Goal: Transaction & Acquisition: Purchase product/service

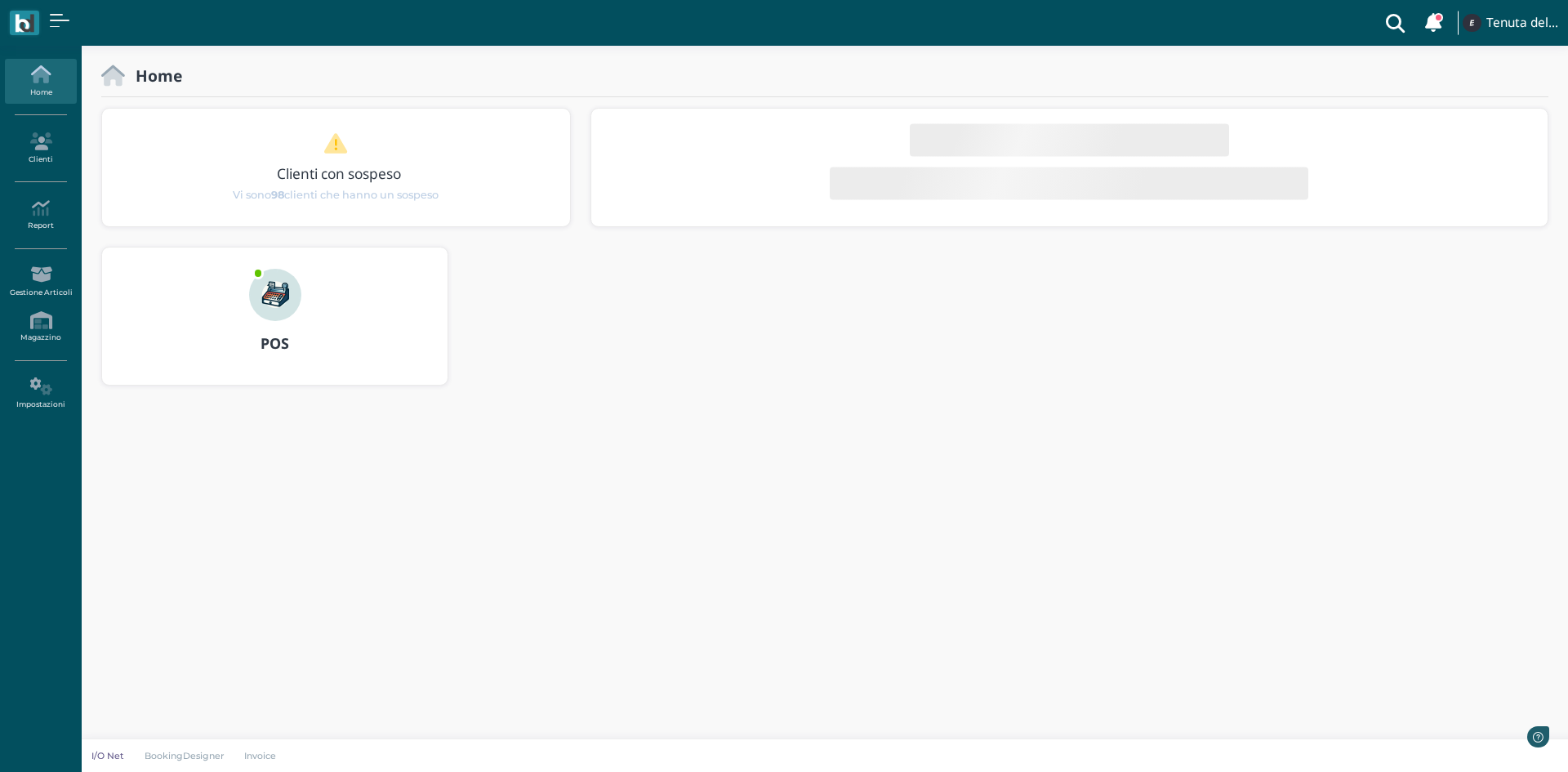
click at [281, 319] on img at bounding box center [276, 295] width 52 height 52
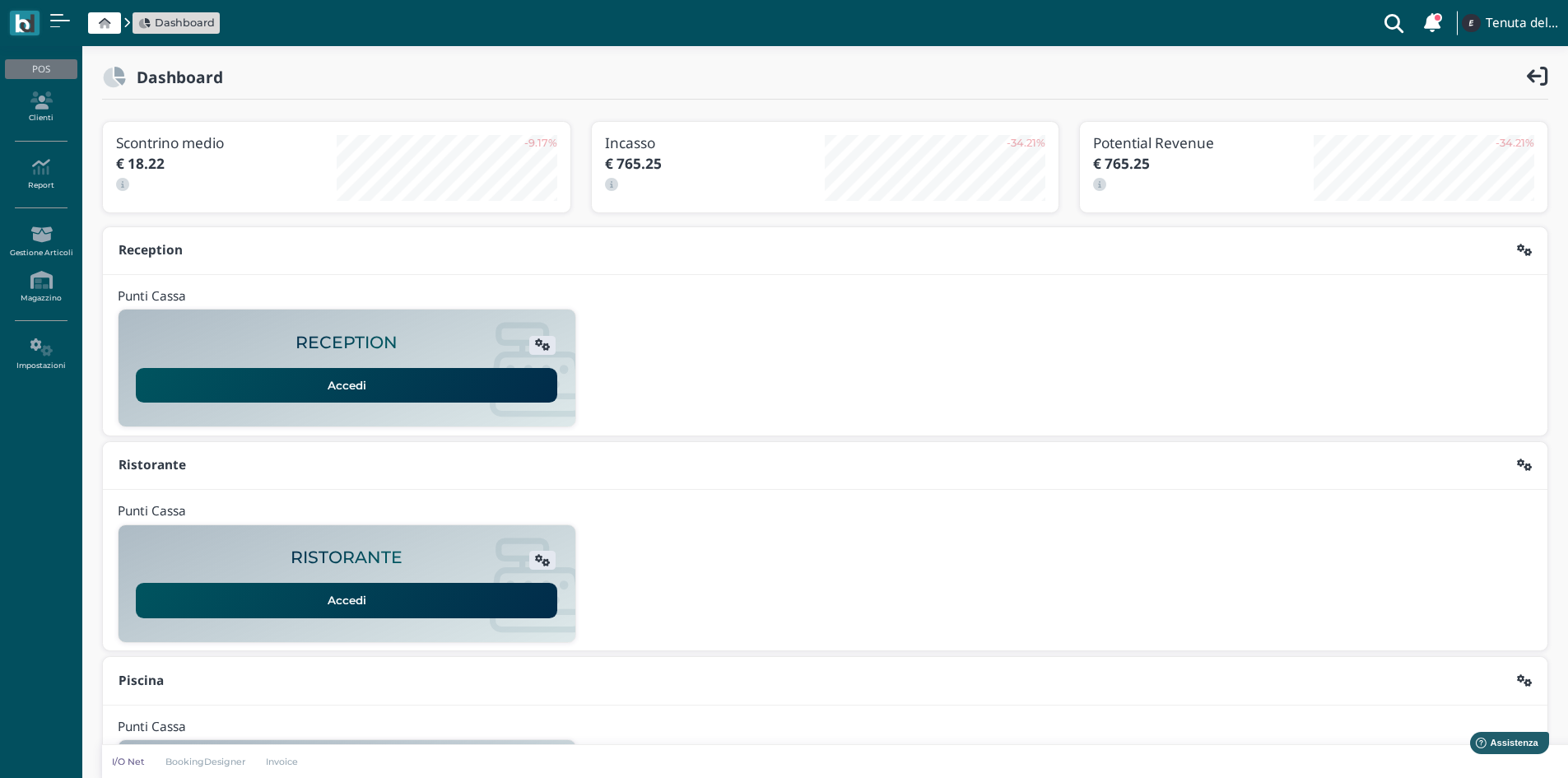
click at [322, 389] on link "Accedi" at bounding box center [346, 385] width 422 height 34
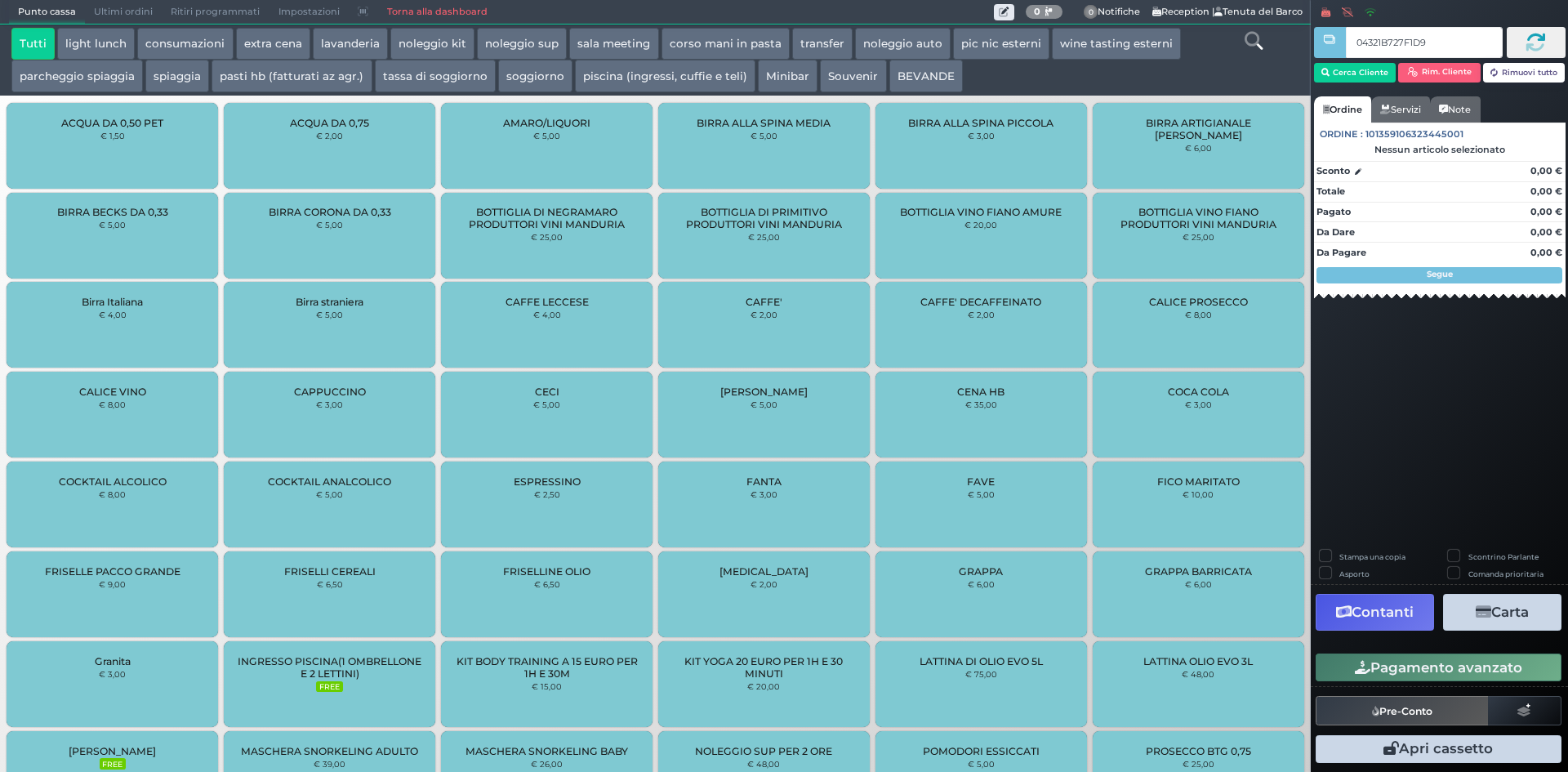
type input "04321B727F1D95"
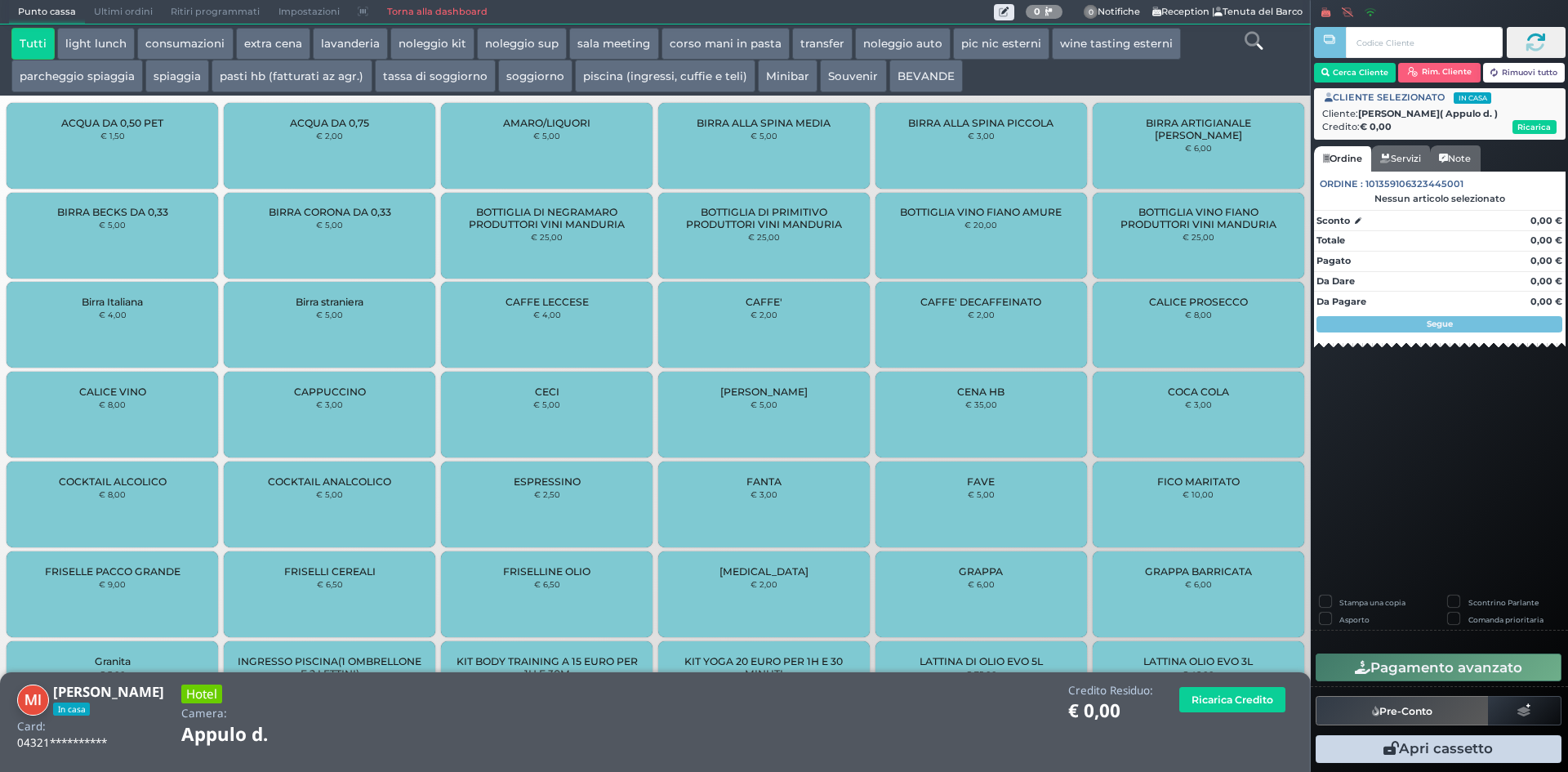
click at [72, 81] on button "parcheggio spiaggia" at bounding box center [77, 76] width 131 height 33
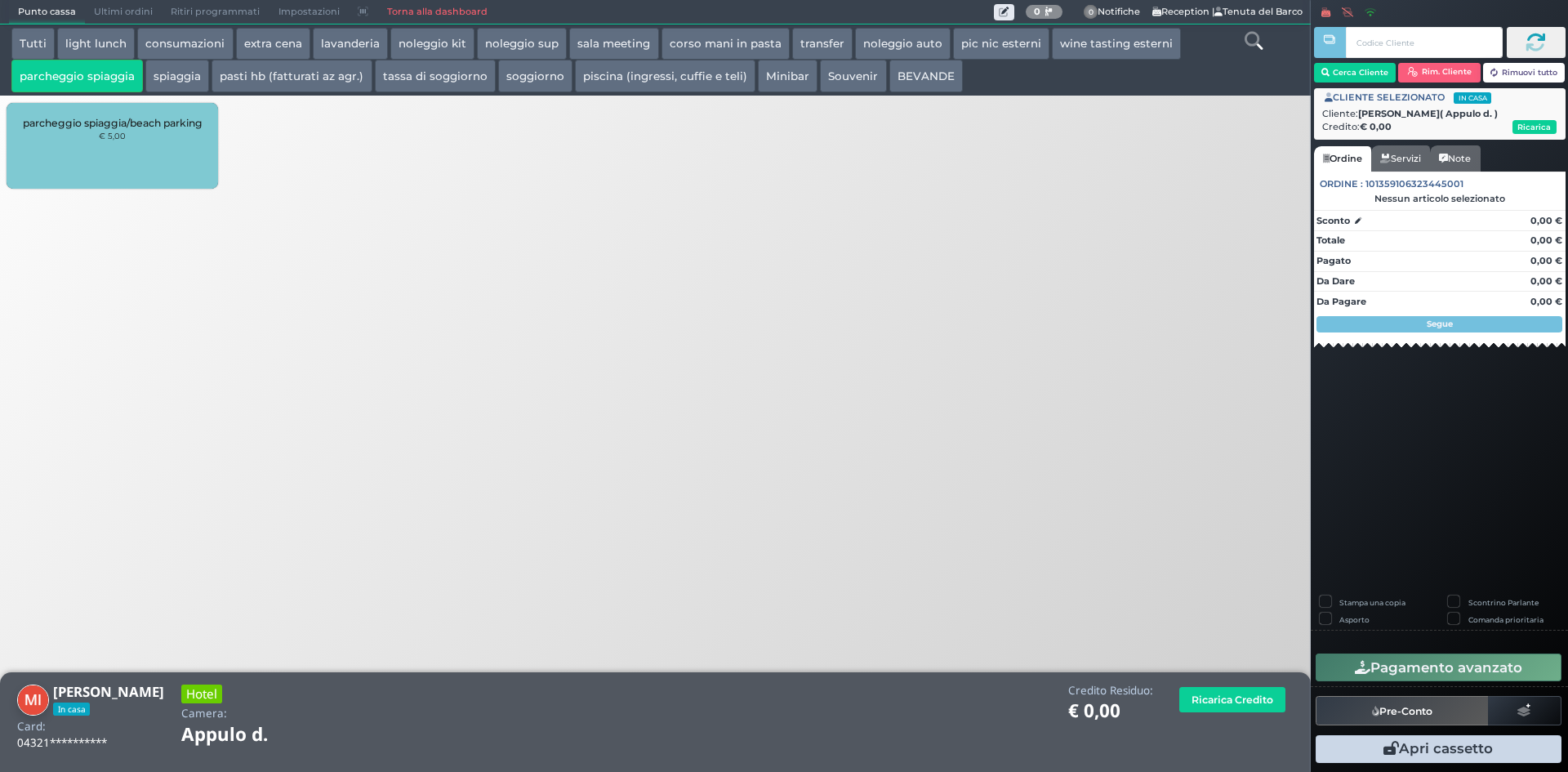
click at [131, 159] on div "parcheggio spiaggia/beach parking € 5,00" at bounding box center [112, 145] width 212 height 86
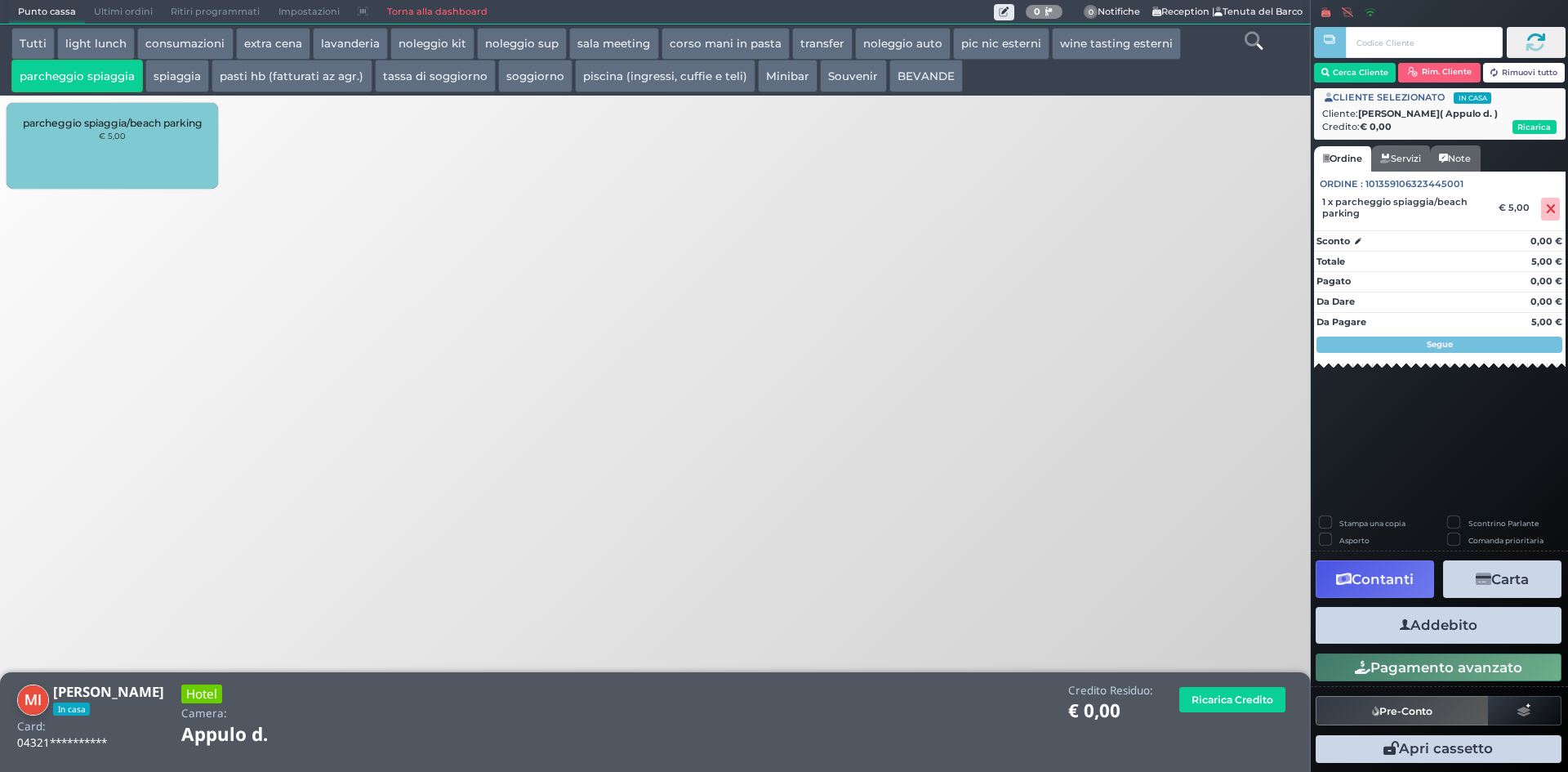
click at [1431, 628] on button "Addebito" at bounding box center [1438, 625] width 246 height 37
